Goal: Use online tool/utility: Utilize a website feature to perform a specific function

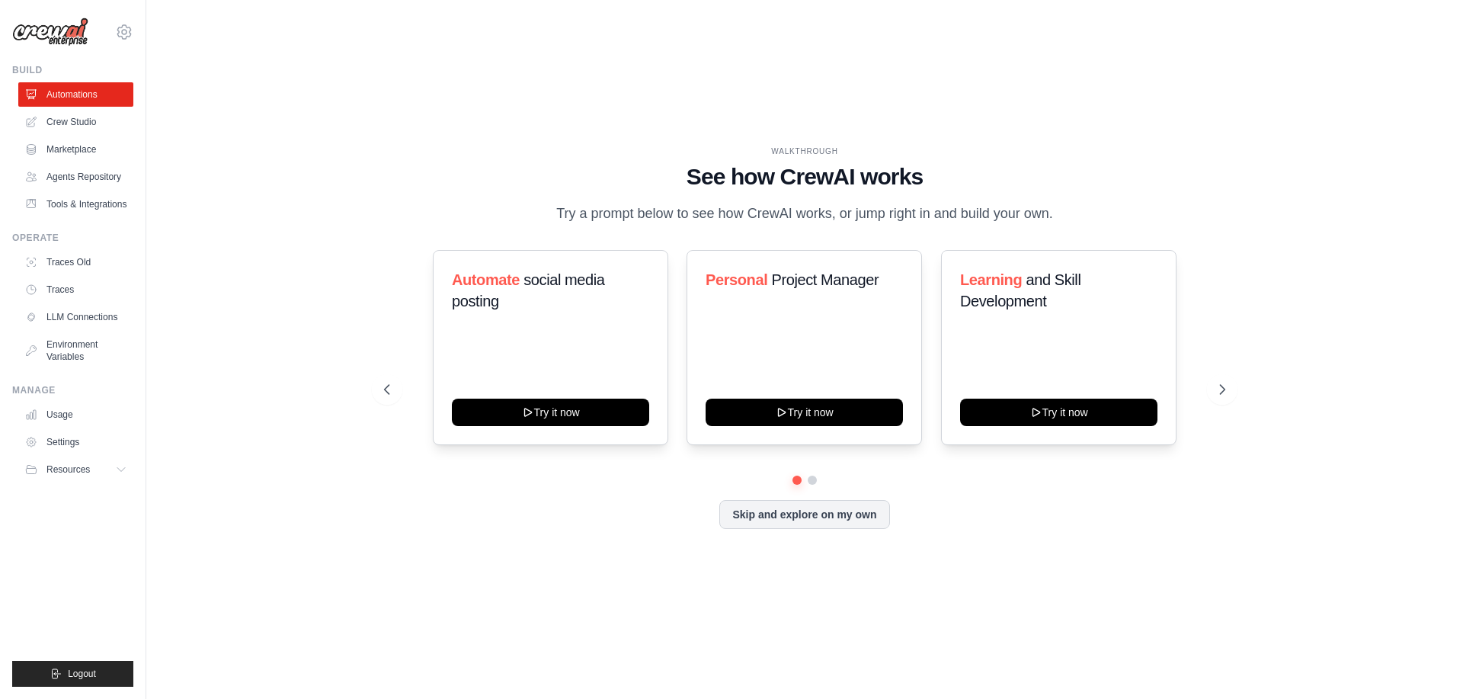
drag, startPoint x: 1075, startPoint y: 108, endPoint x: 1025, endPoint y: 10, distance: 110.4
click at [1025, 10] on main "WALKTHROUGH See how [PERSON_NAME] works Try a prompt below to see how [PERSON_N…" at bounding box center [804, 349] width 1317 height 699
drag, startPoint x: 243, startPoint y: 113, endPoint x: 558, endPoint y: 94, distance: 316.0
click at [558, 94] on div "WALKTHROUGH See how [PERSON_NAME] works Try a prompt below to see how [PERSON_N…" at bounding box center [805, 349] width 1268 height 668
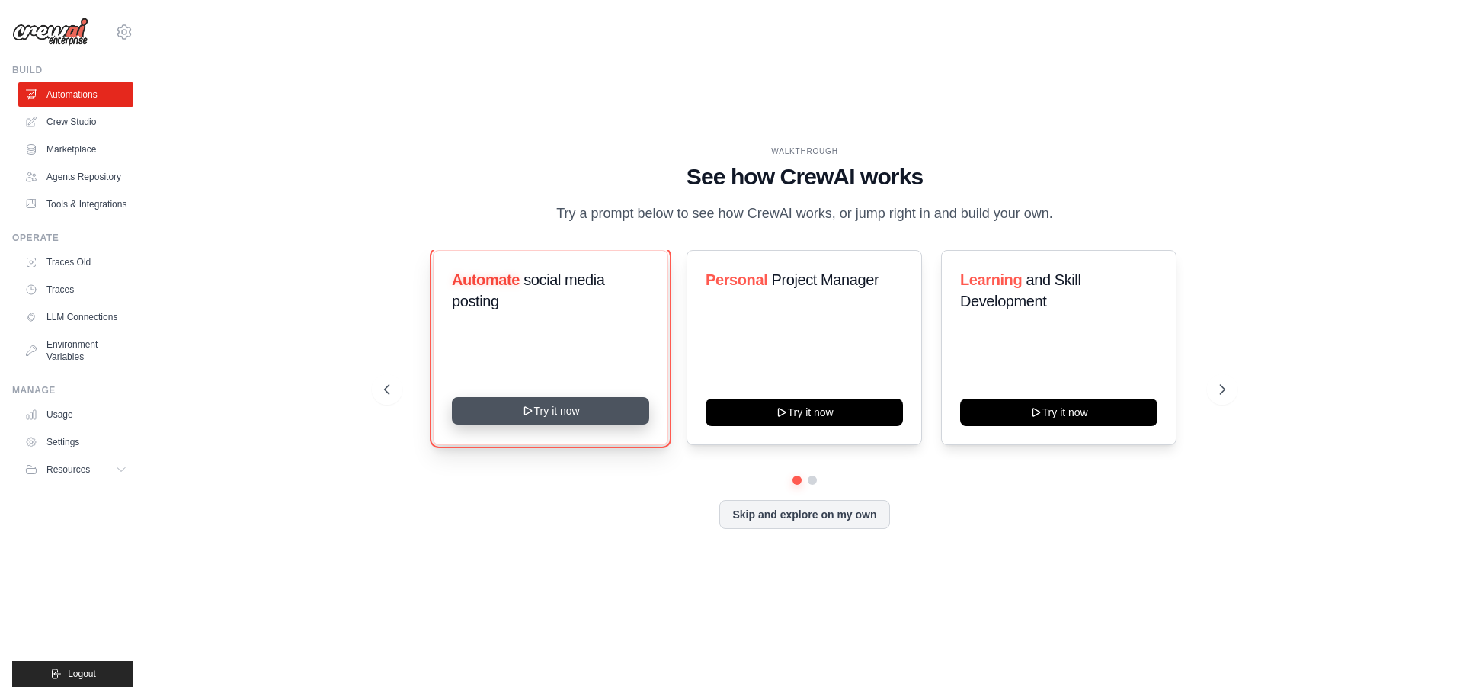
click at [572, 417] on button "Try it now" at bounding box center [550, 410] width 197 height 27
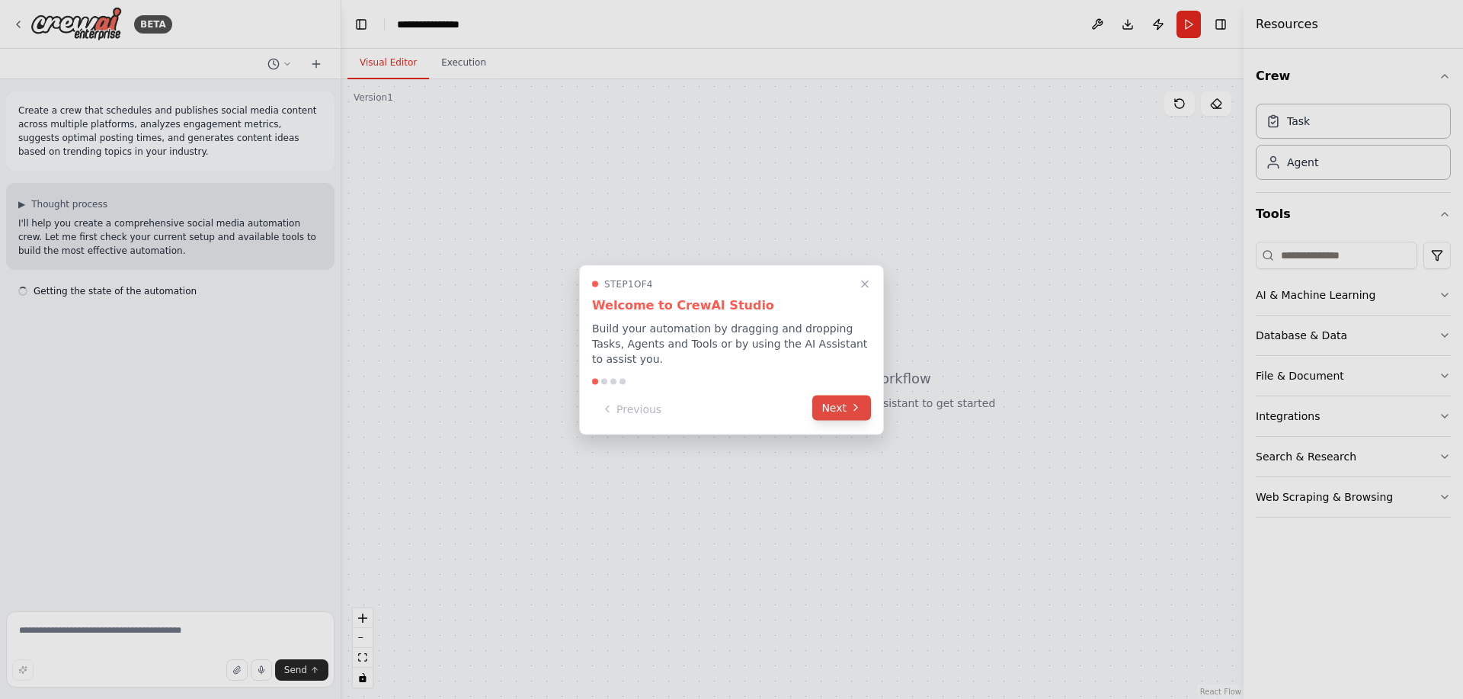
click at [836, 405] on button "Next" at bounding box center [841, 407] width 59 height 25
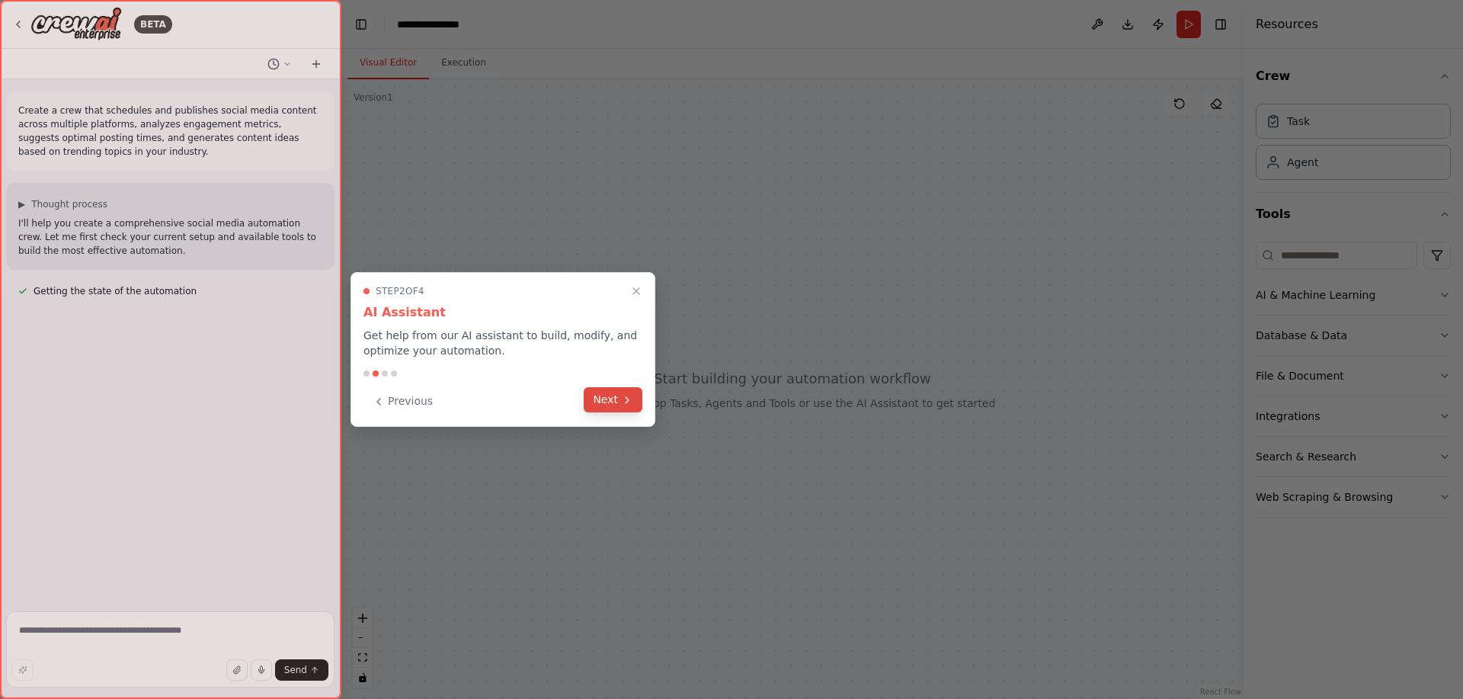
click at [610, 401] on button "Next" at bounding box center [613, 399] width 59 height 25
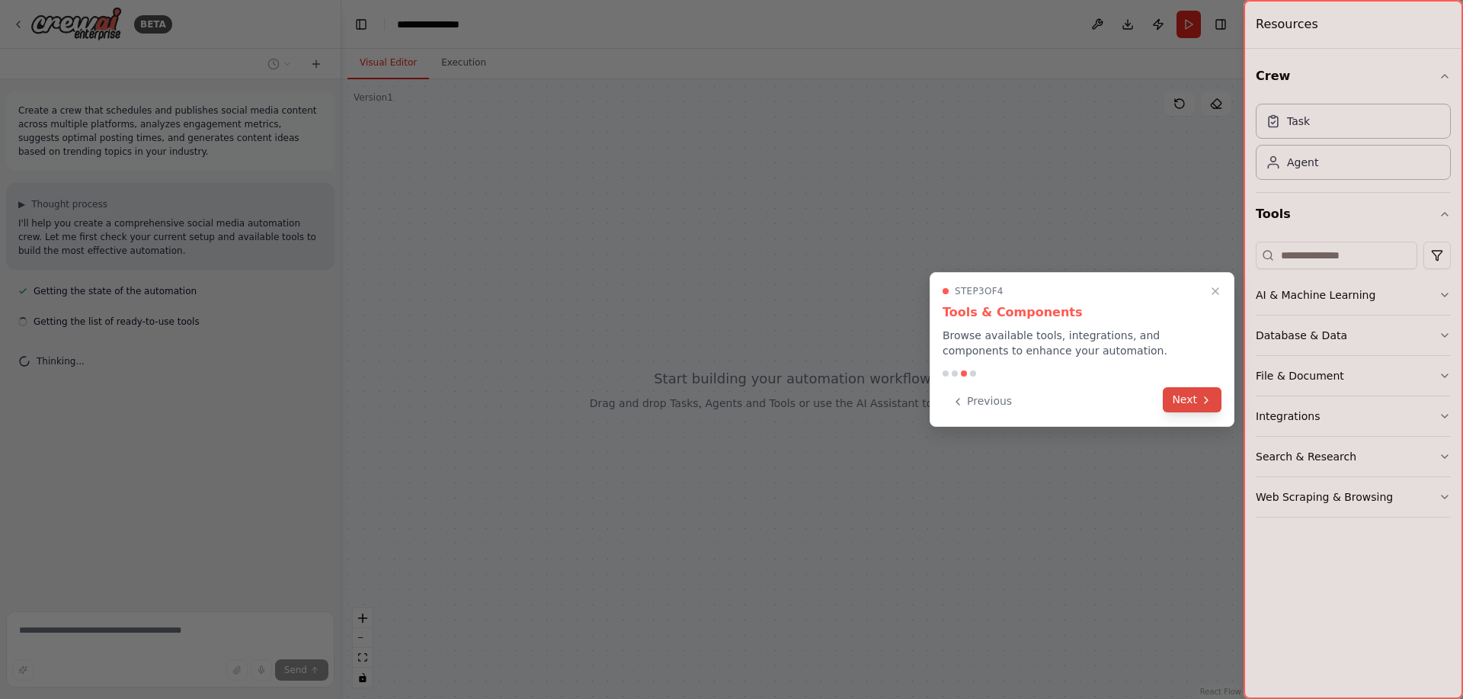
click at [1195, 399] on button "Next" at bounding box center [1192, 399] width 59 height 25
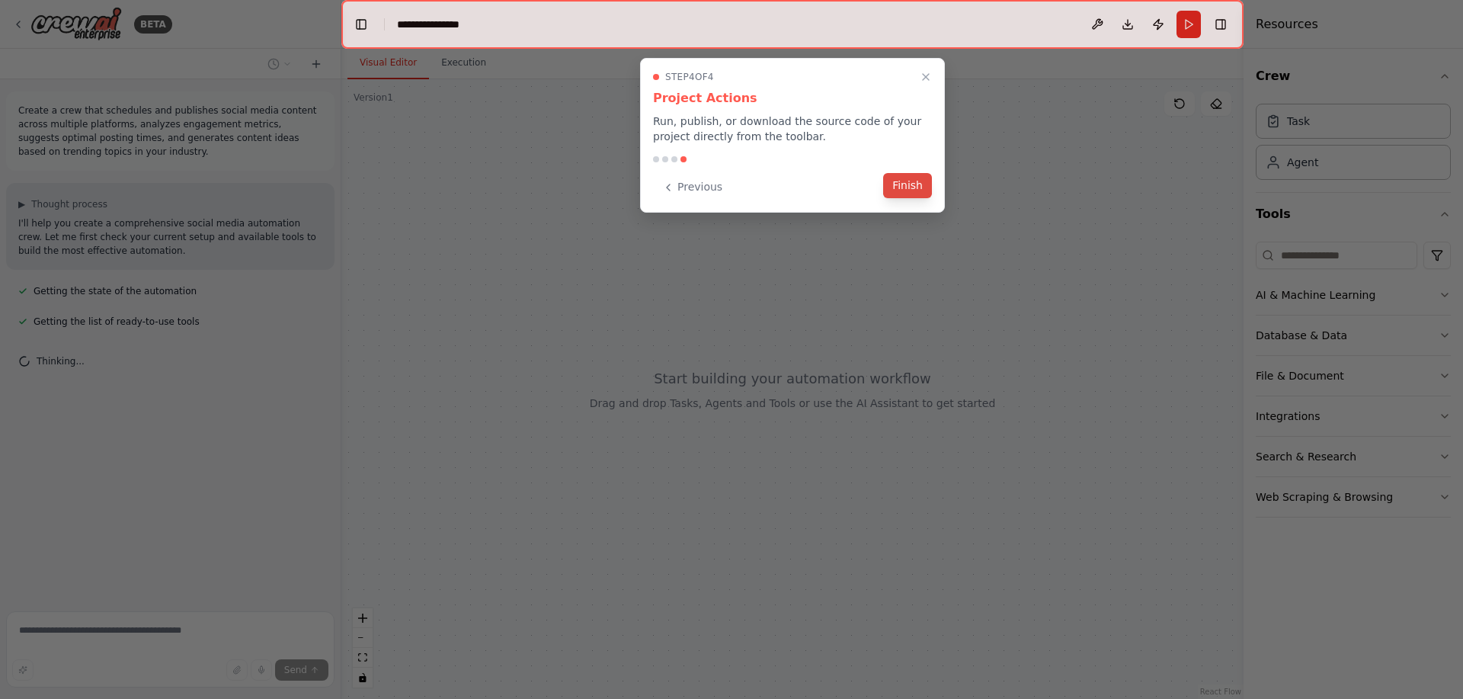
click at [908, 181] on button "Finish" at bounding box center [907, 185] width 49 height 25
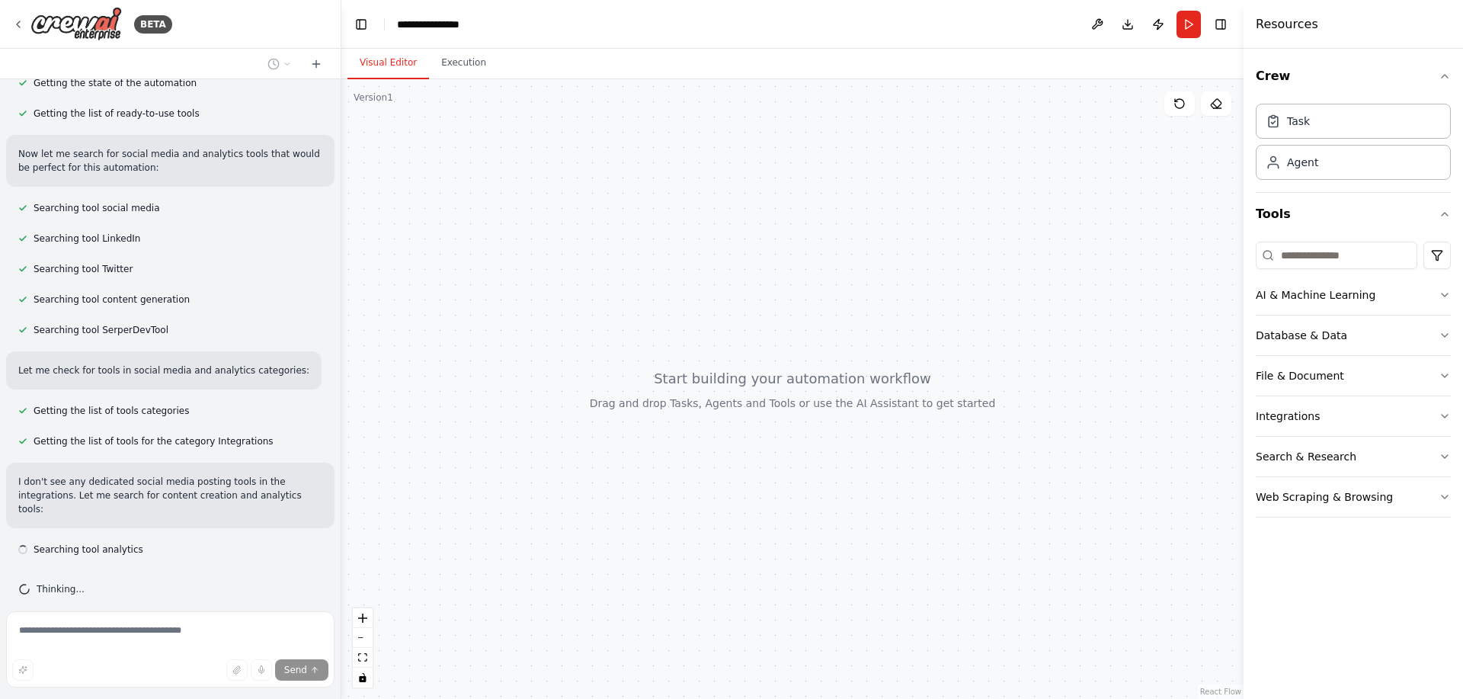
scroll to position [222, 0]
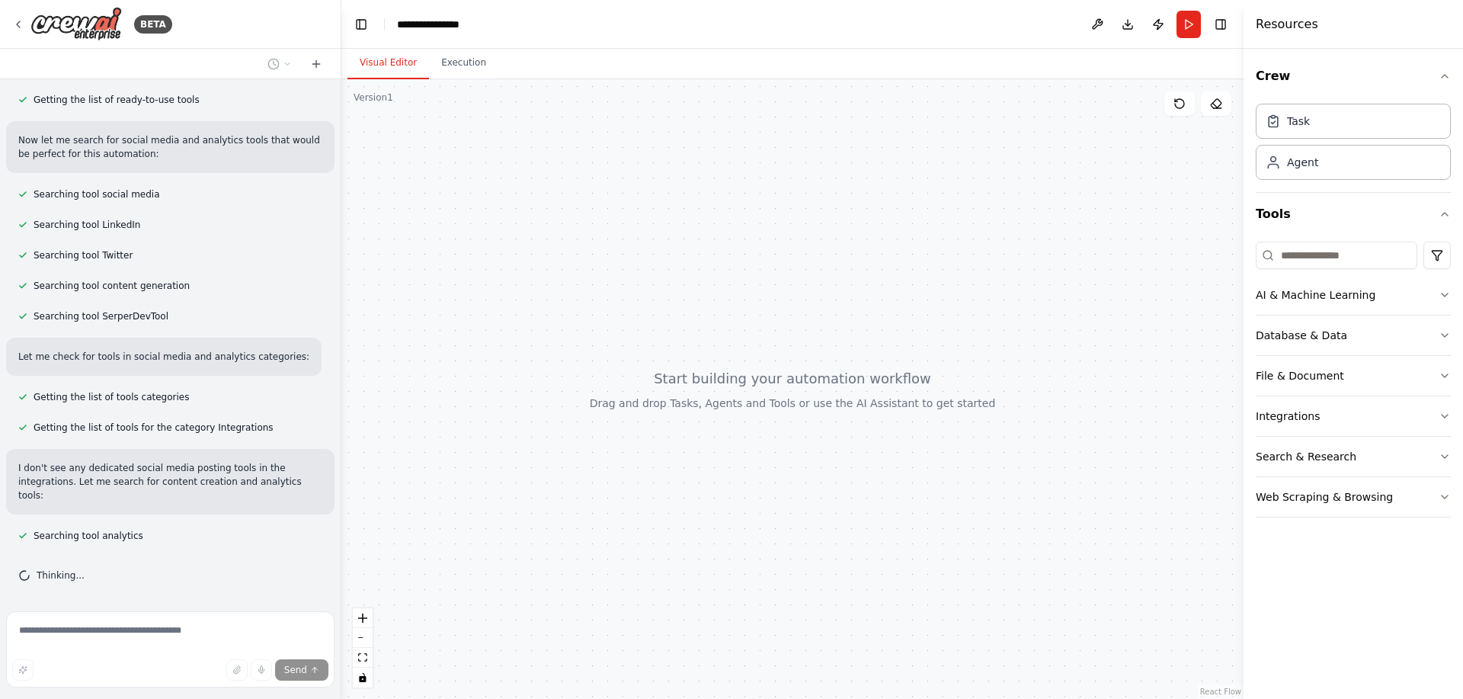
drag, startPoint x: 255, startPoint y: 168, endPoint x: 615, endPoint y: 248, distance: 368.4
click at [615, 248] on div at bounding box center [792, 388] width 902 height 619
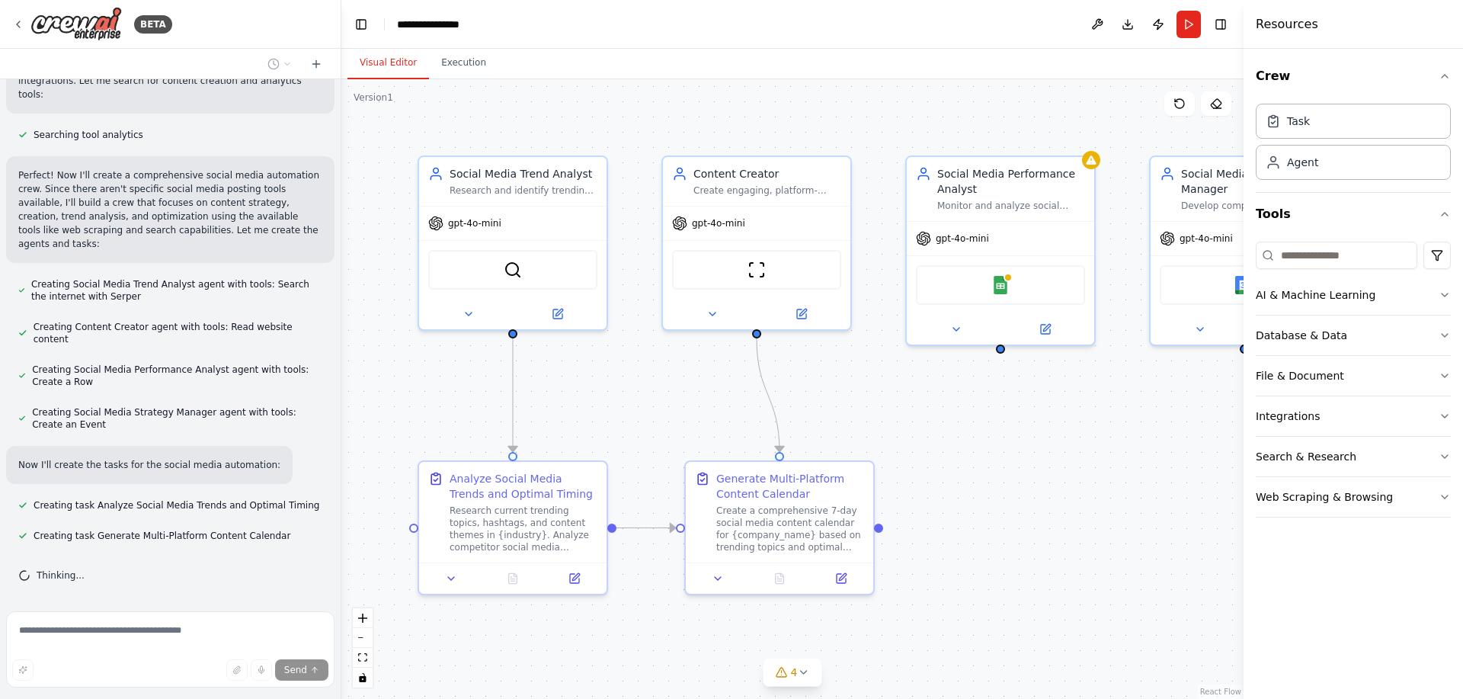
scroll to position [653, 0]
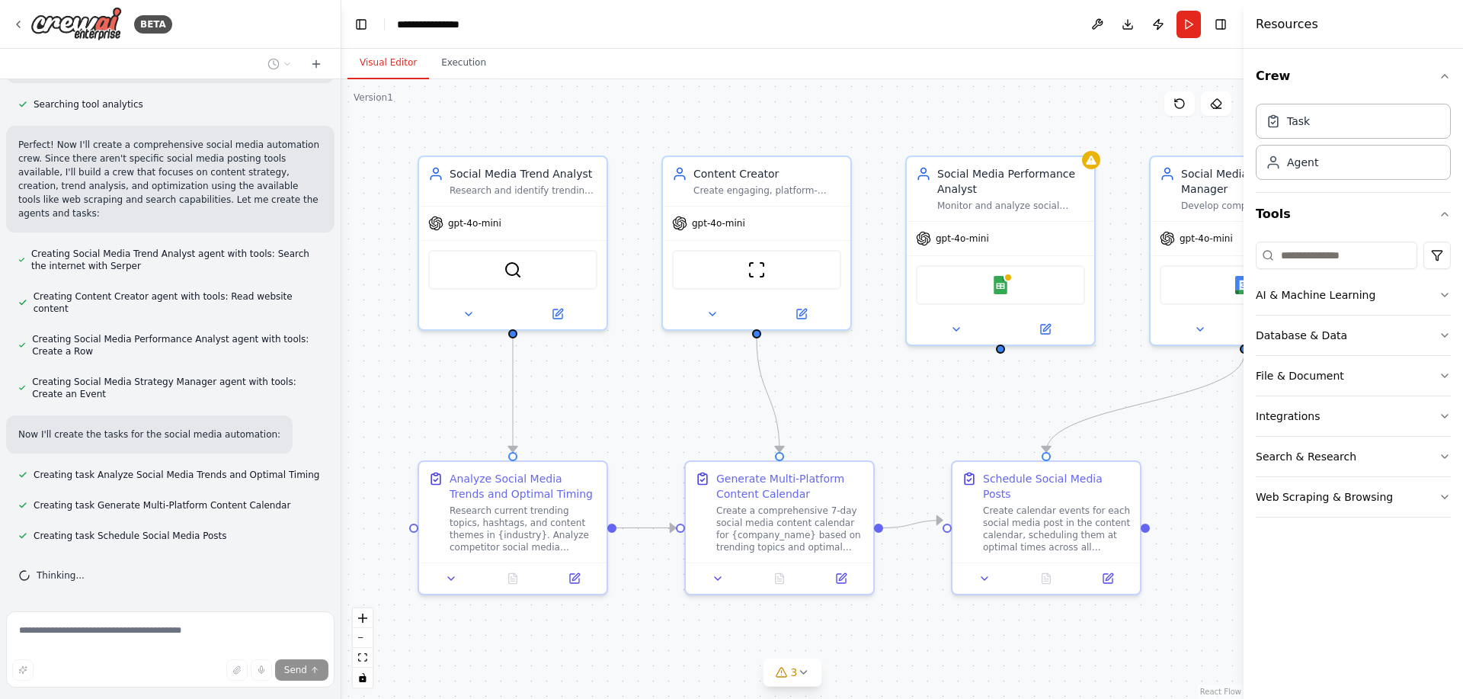
drag, startPoint x: 1266, startPoint y: 0, endPoint x: 992, endPoint y: 107, distance: 294.6
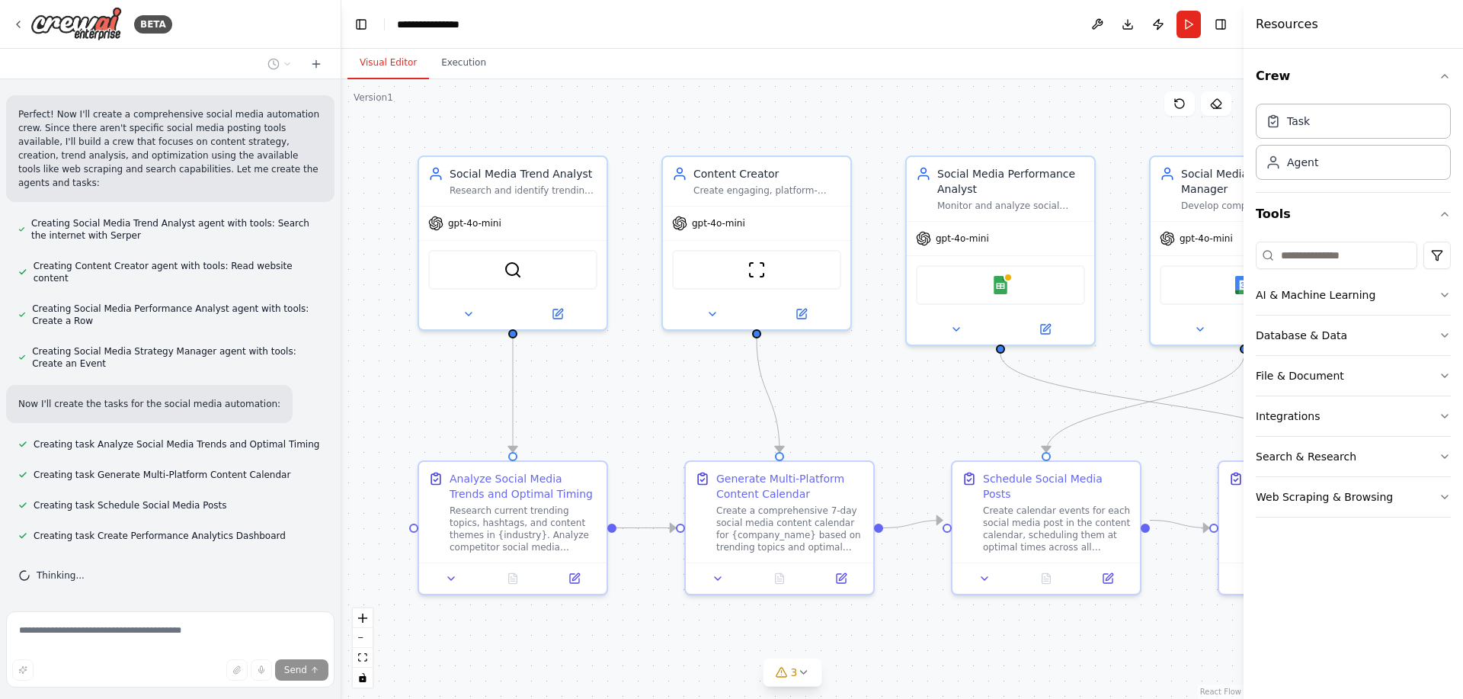
drag, startPoint x: 992, startPoint y: 107, endPoint x: 727, endPoint y: 94, distance: 265.5
click at [727, 94] on div ".deletable-edge-delete-btn { width: 20px; height: 20px; border: 0px solid #ffff…" at bounding box center [792, 388] width 902 height 619
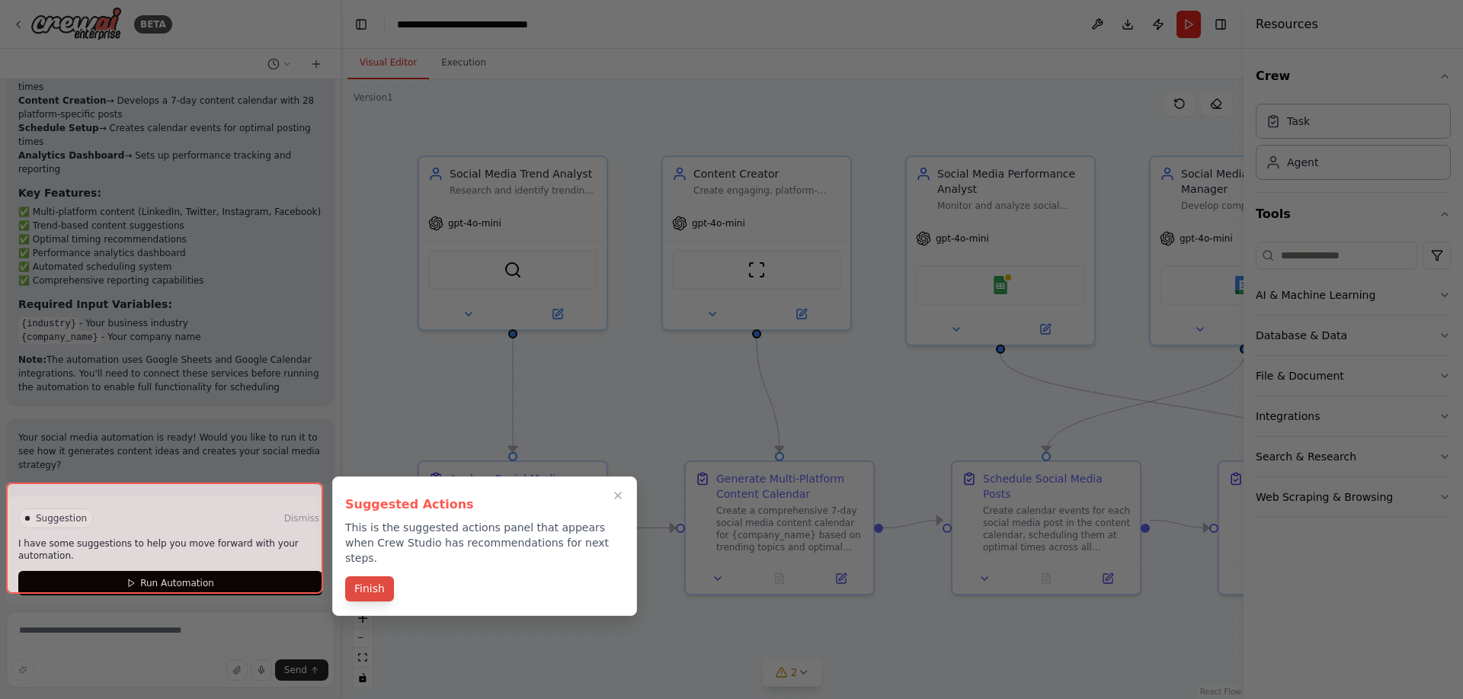
scroll to position [1776, 0]
click at [380, 576] on button "Finish" at bounding box center [369, 588] width 49 height 25
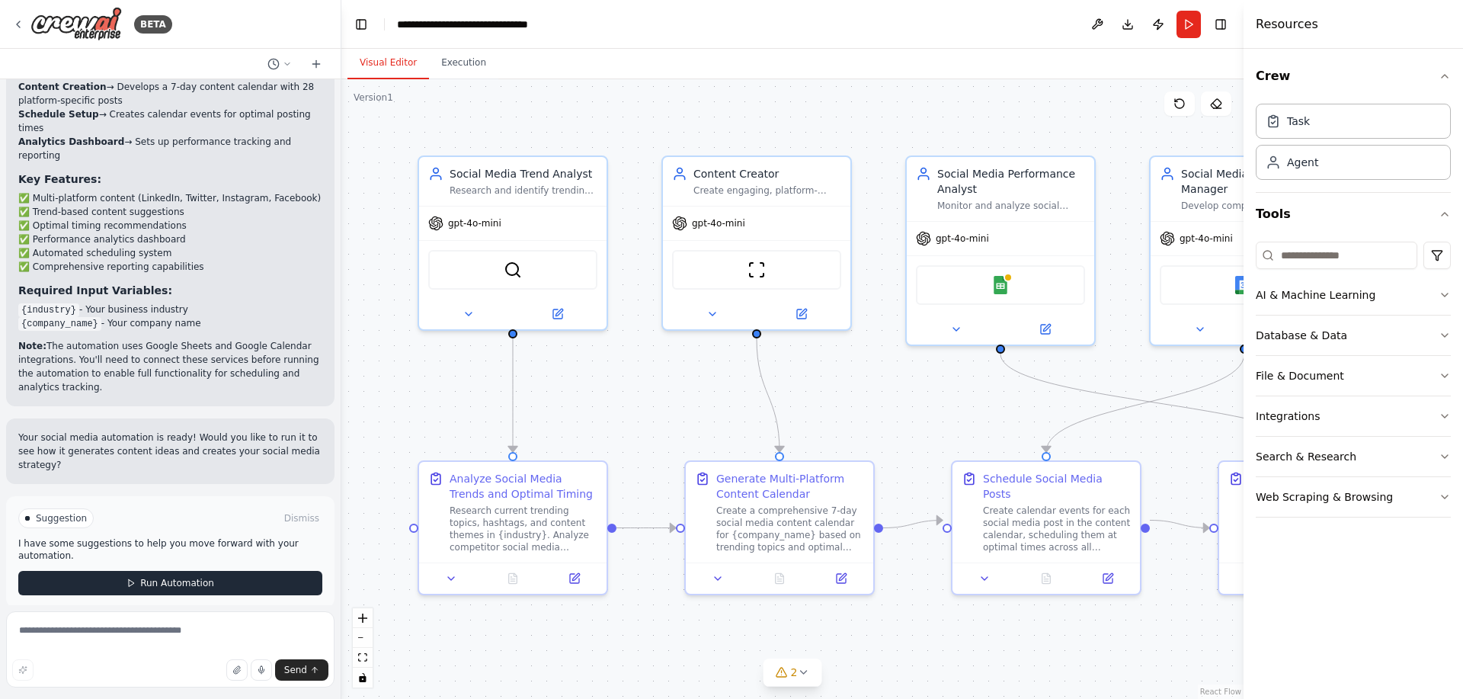
click at [206, 577] on span "Run Automation" at bounding box center [177, 583] width 74 height 12
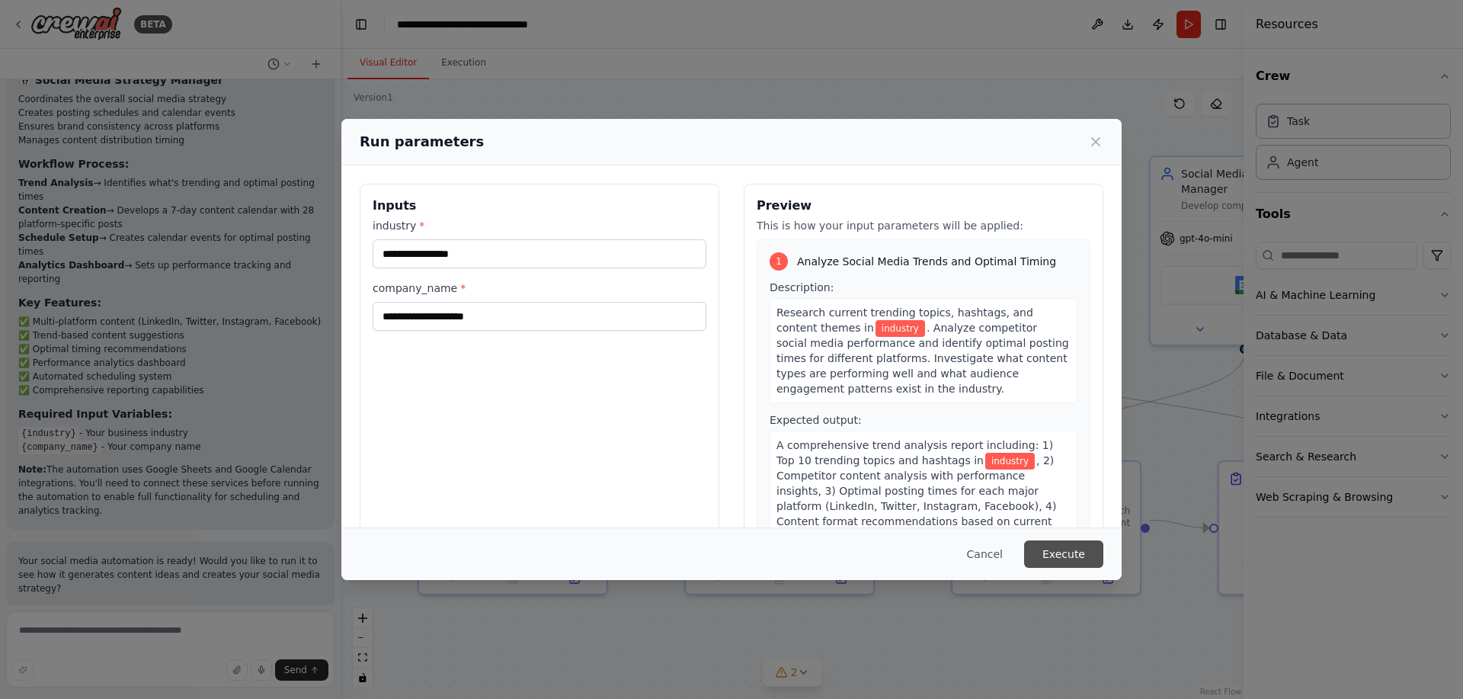
click at [1078, 548] on button "Execute" at bounding box center [1063, 553] width 79 height 27
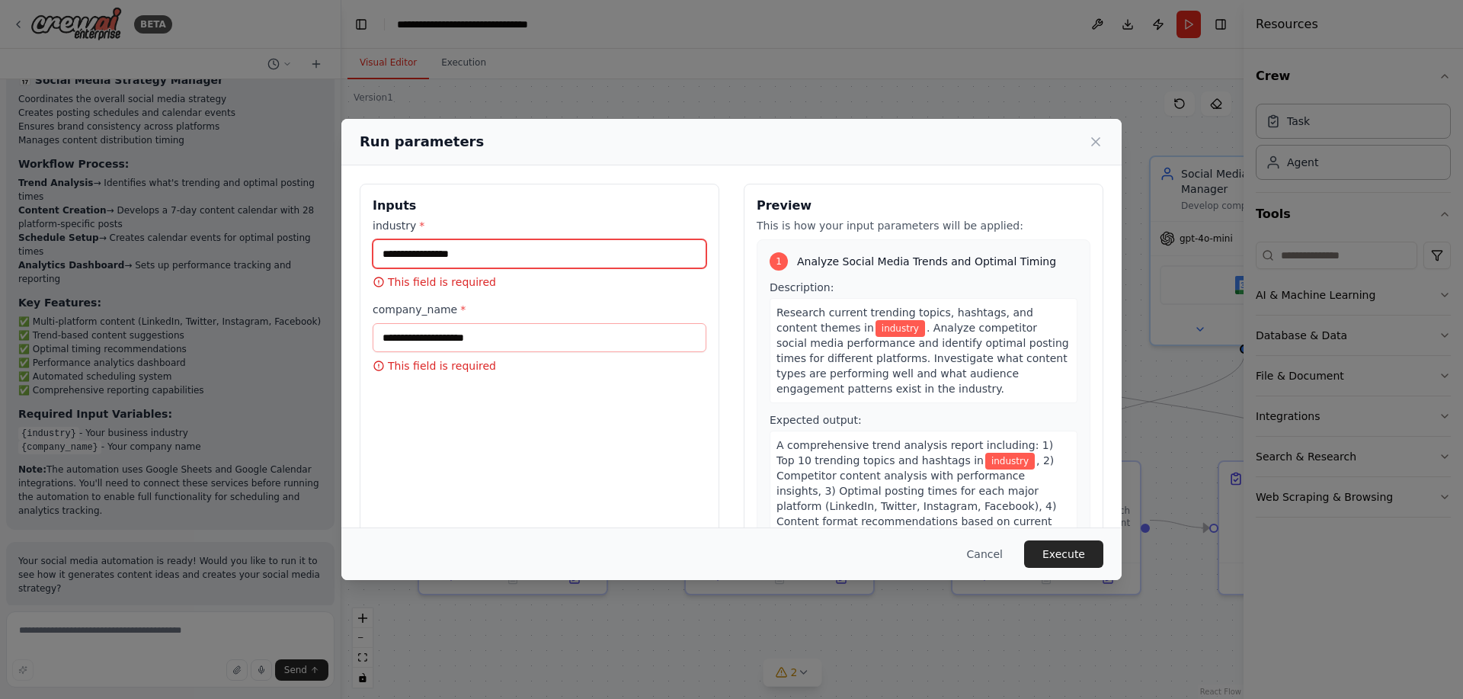
click at [478, 250] on input "industry *" at bounding box center [540, 253] width 334 height 29
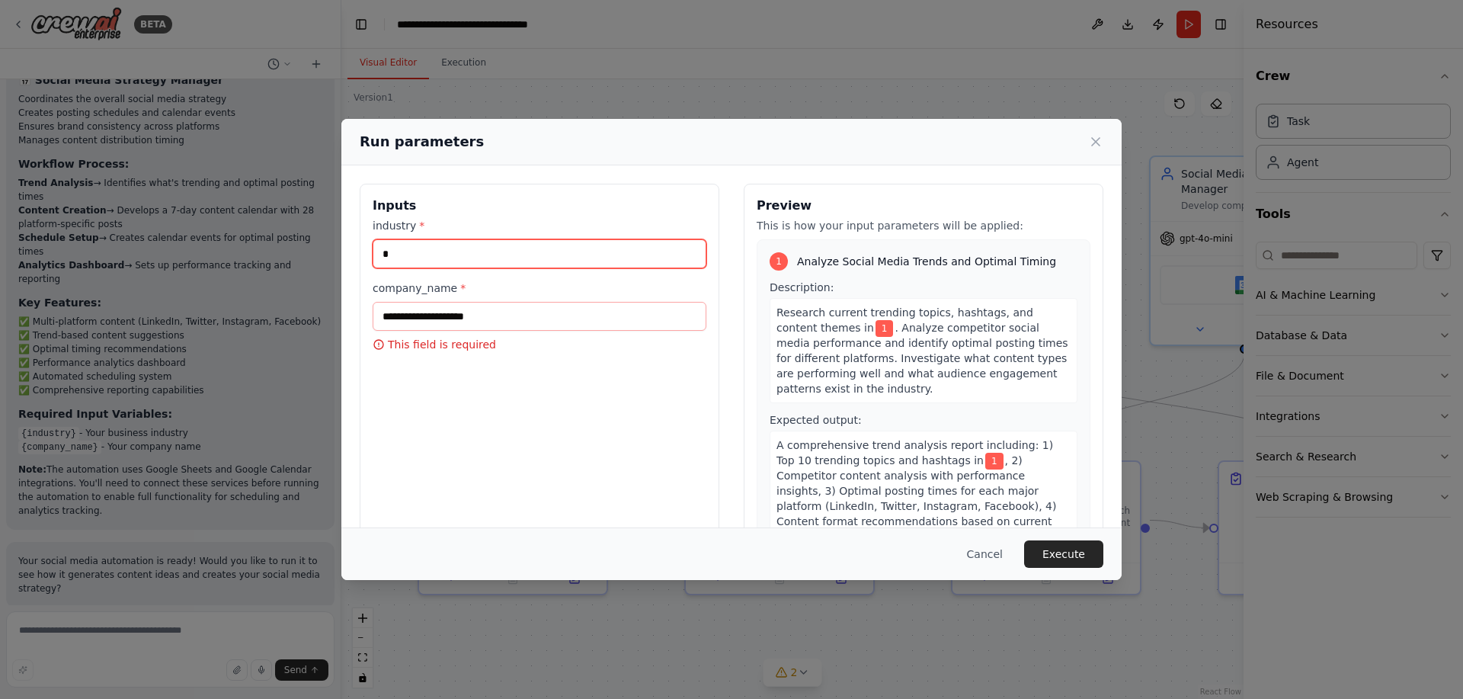
type input "*"
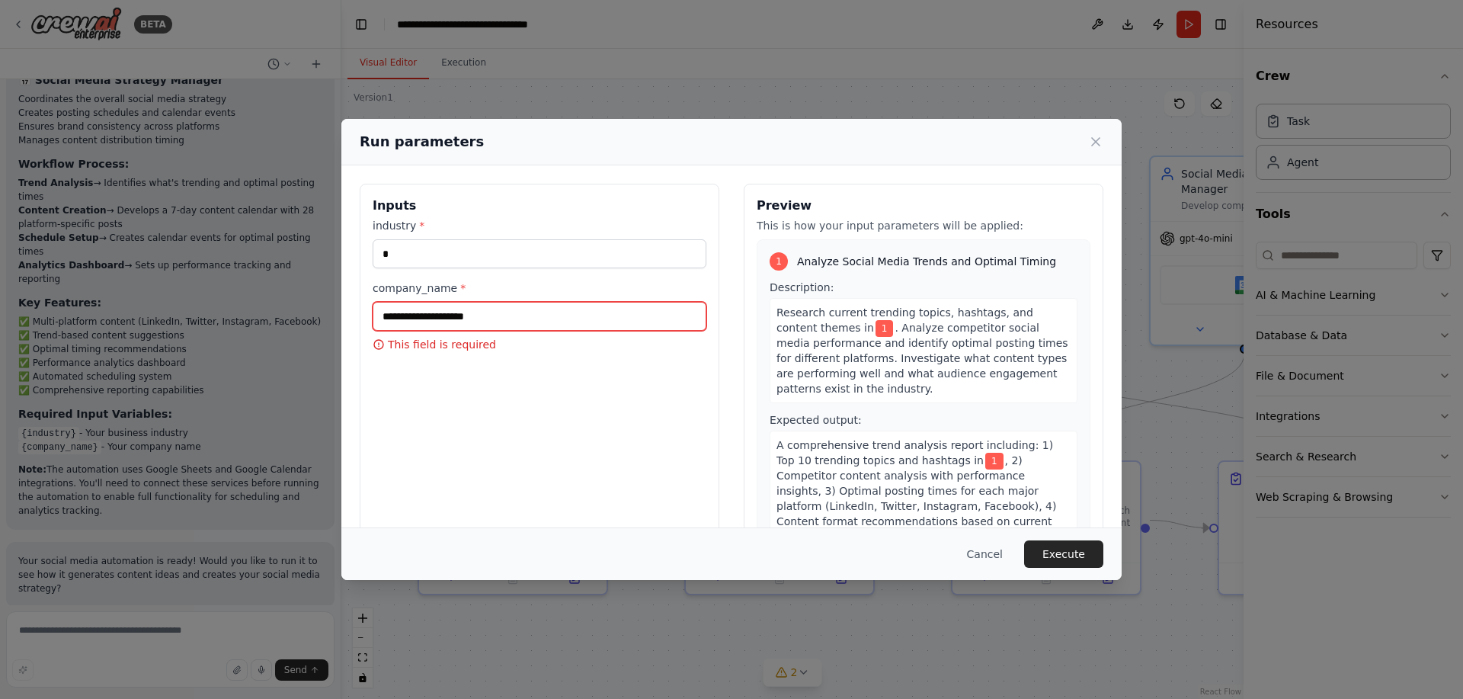
click at [494, 322] on input "company_name *" at bounding box center [540, 316] width 334 height 29
type input "*"
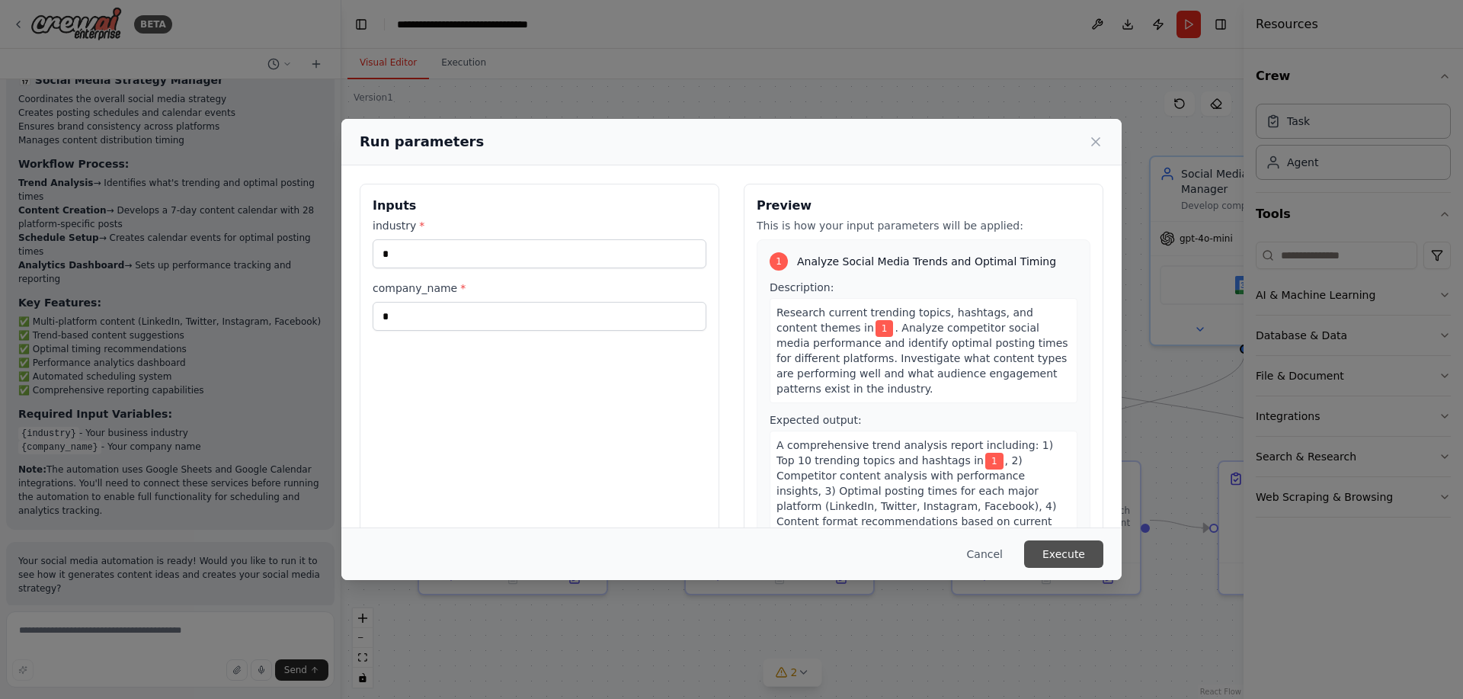
click at [1083, 546] on button "Execute" at bounding box center [1063, 553] width 79 height 27
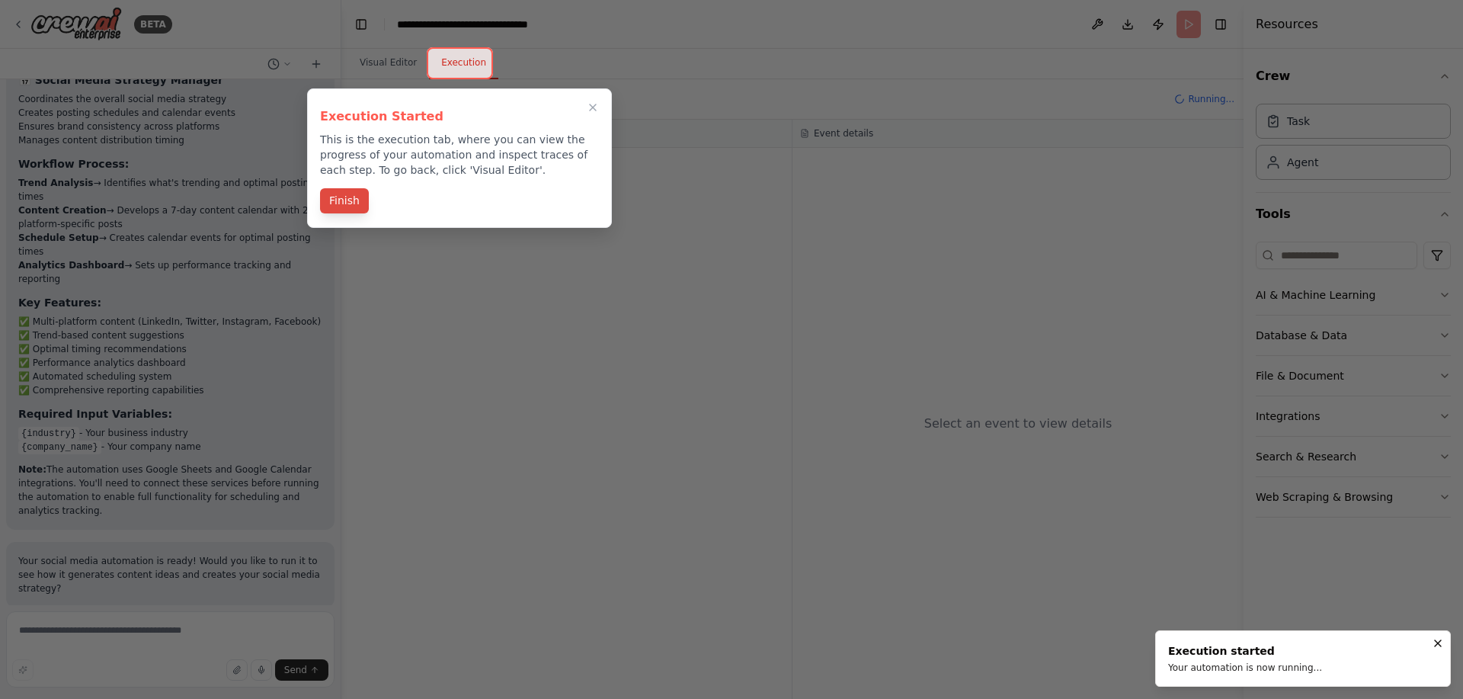
click at [333, 192] on button "Finish" at bounding box center [344, 200] width 49 height 25
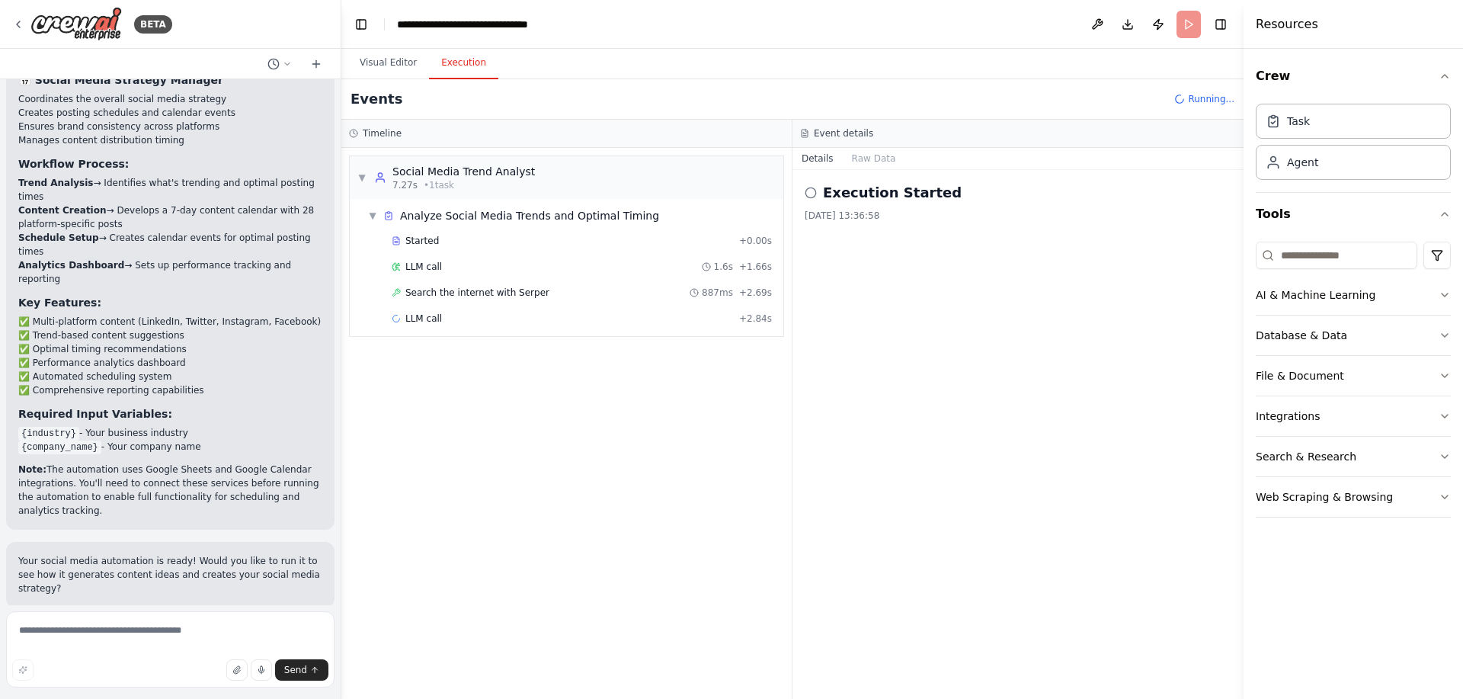
click at [868, 190] on h2 "Execution Started" at bounding box center [892, 192] width 139 height 21
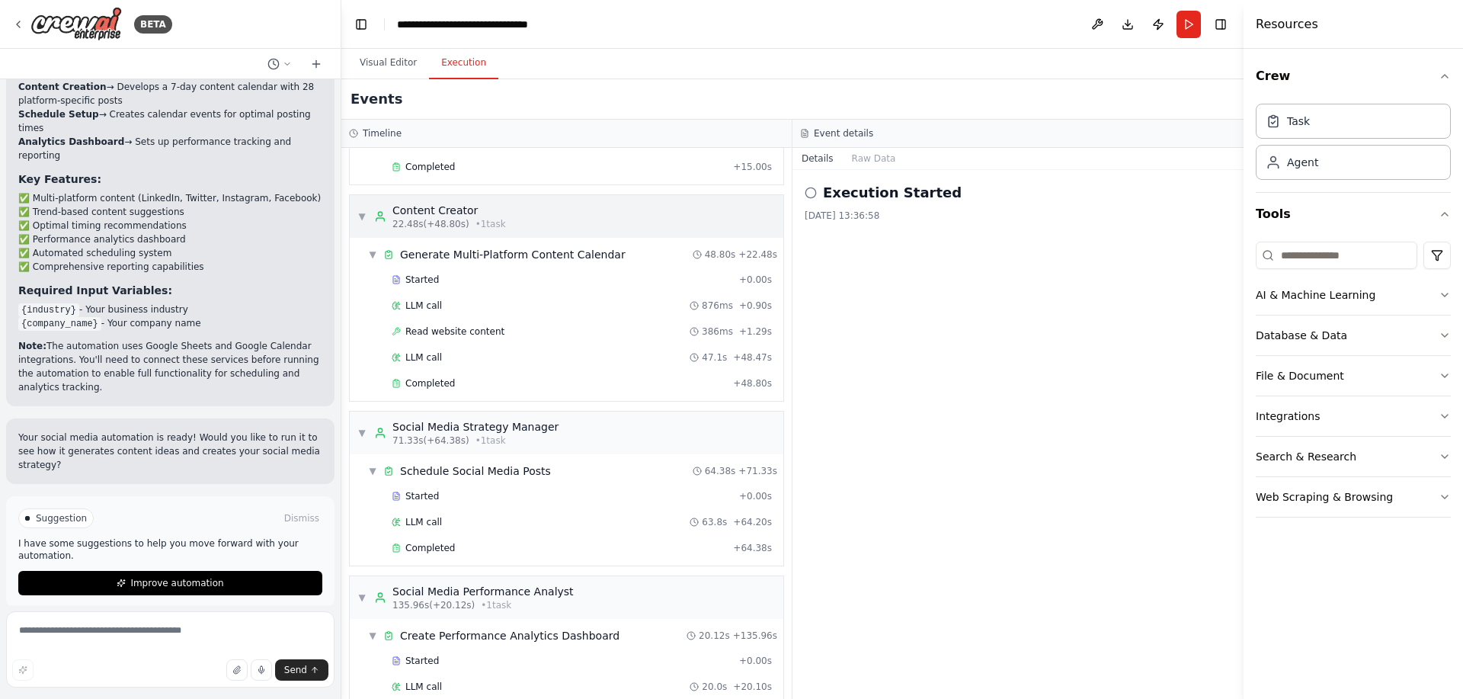
scroll to position [278, 0]
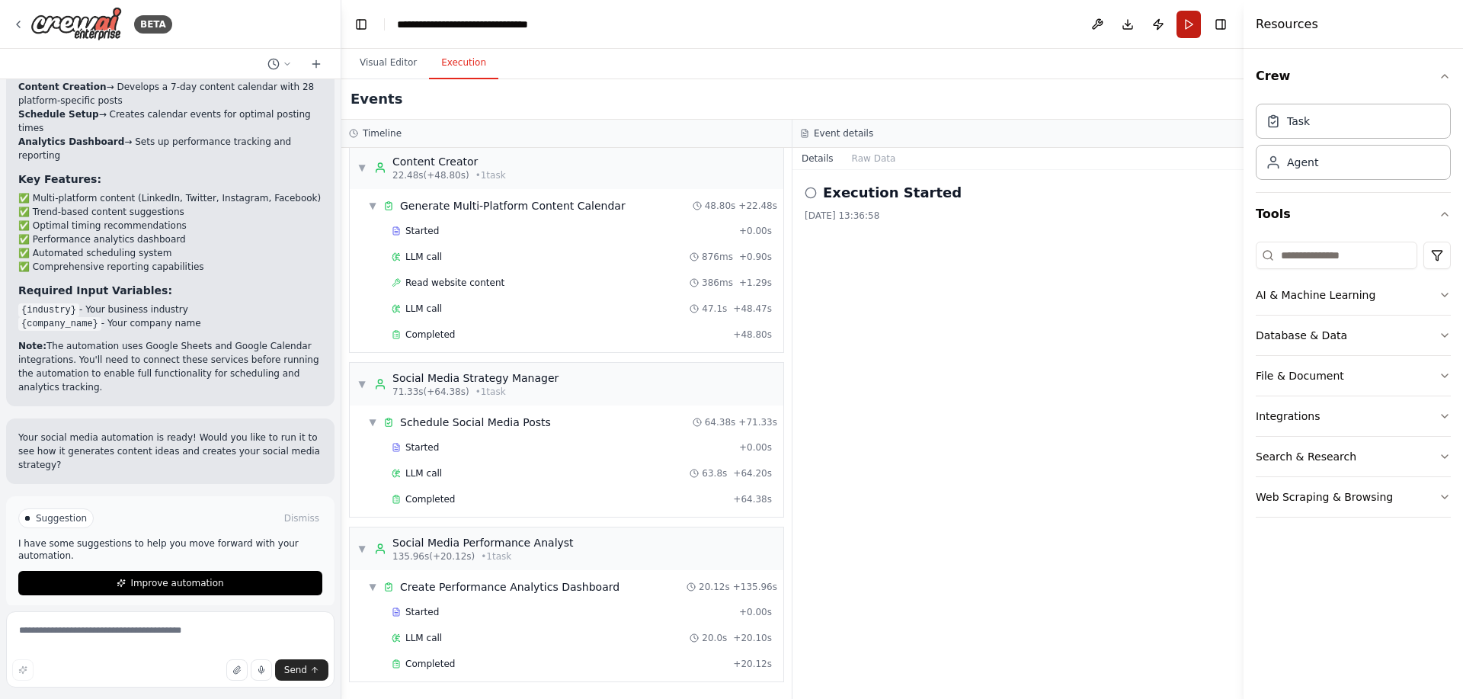
click at [1188, 27] on button "Run" at bounding box center [1188, 24] width 24 height 27
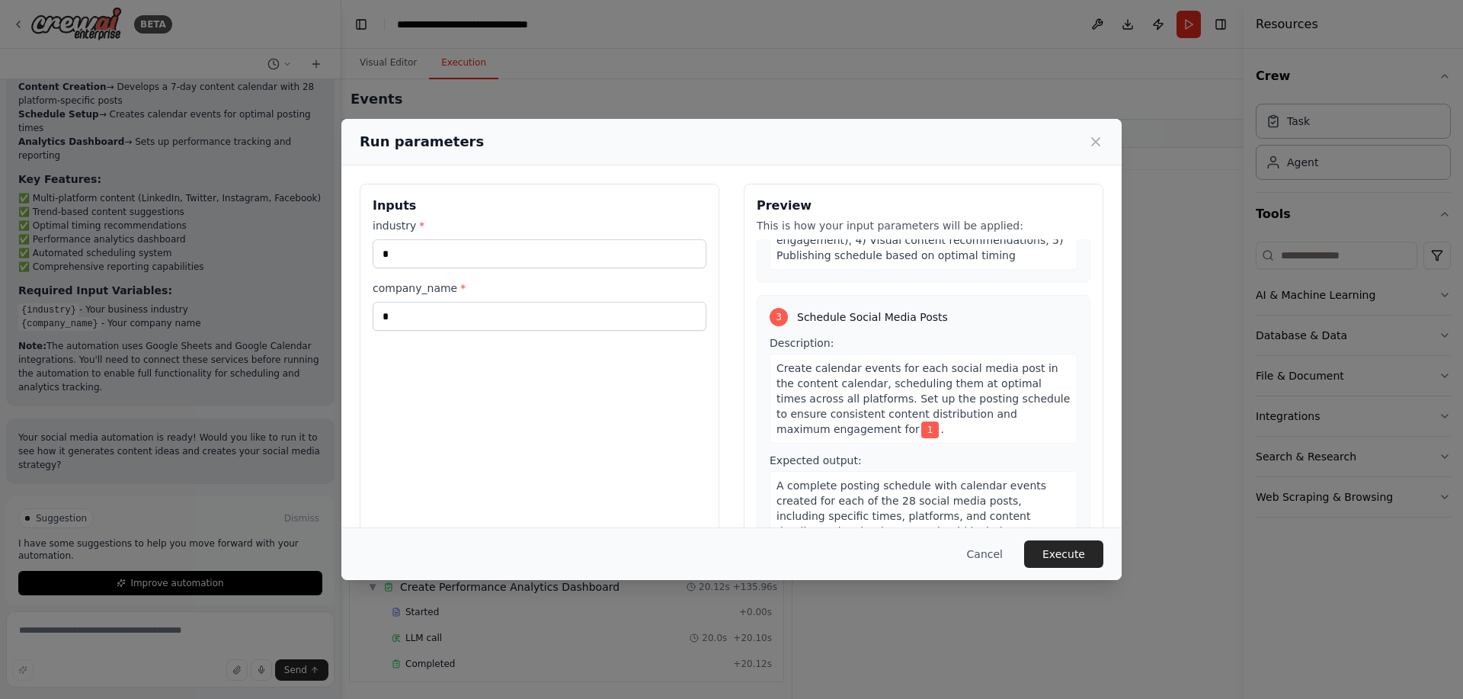
scroll to position [966, 0]
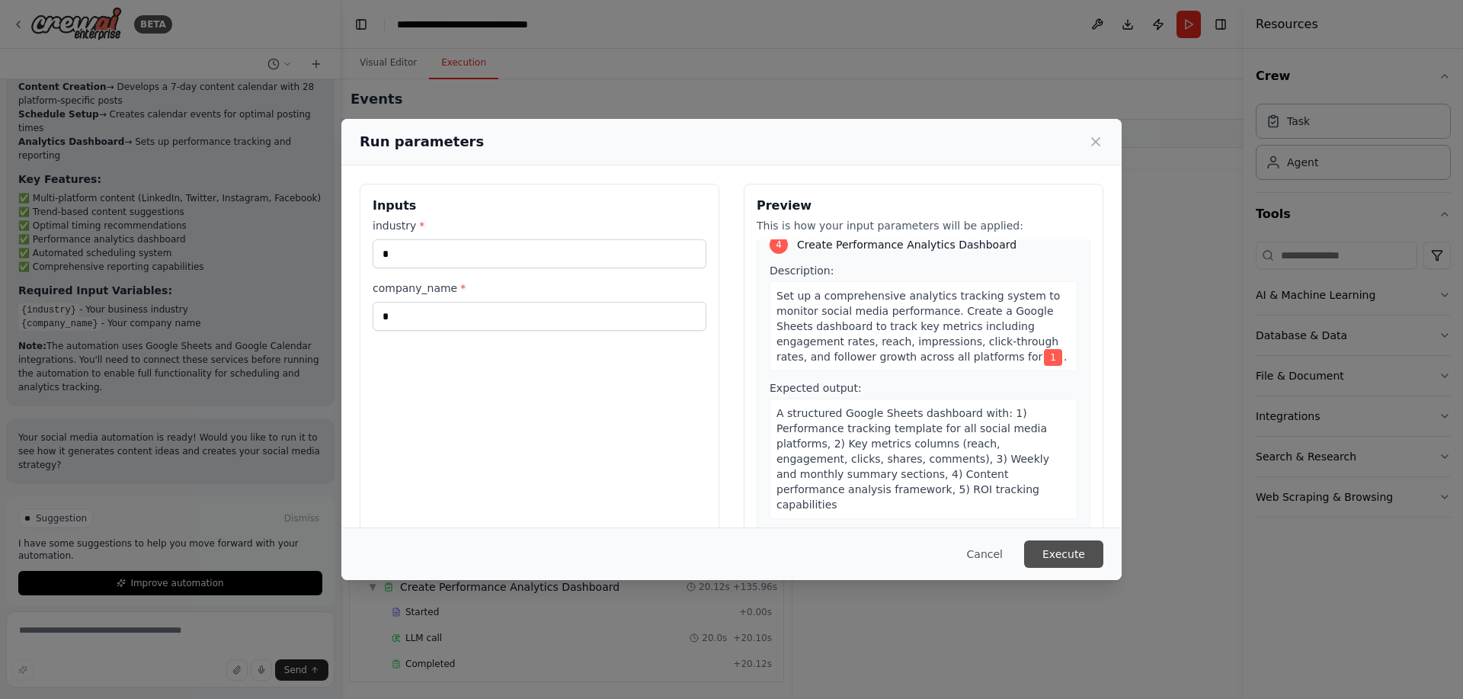
click at [1075, 555] on button "Execute" at bounding box center [1063, 553] width 79 height 27
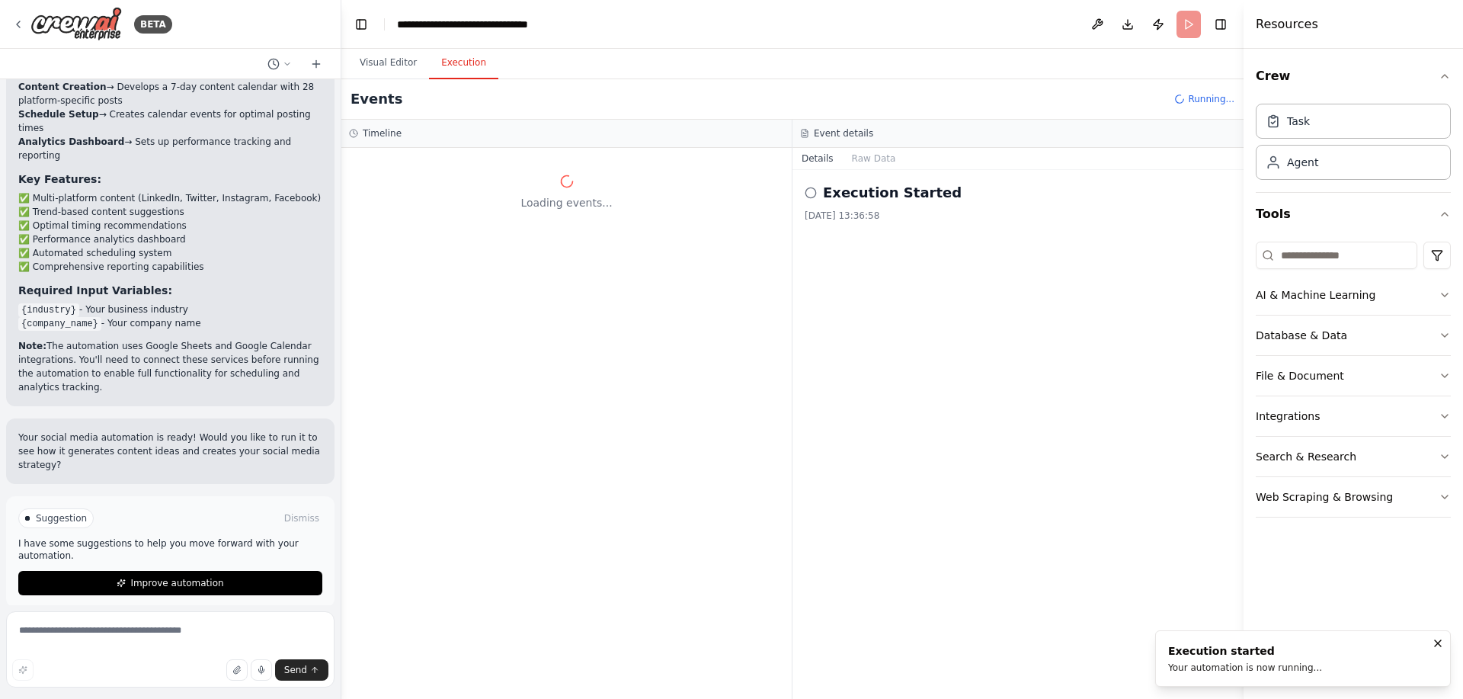
scroll to position [0, 0]
